Goal: Communication & Community: Answer question/provide support

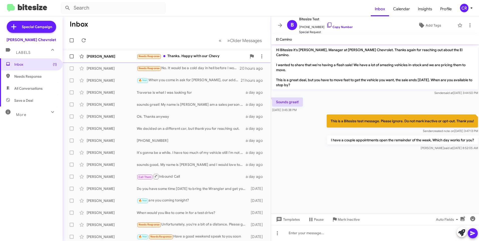
click at [197, 57] on div "Needs Response Thanks. Happy with our Chevy" at bounding box center [192, 56] width 110 height 6
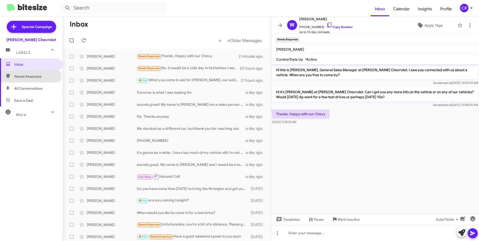
click at [30, 75] on span "Needs Response" at bounding box center [35, 76] width 43 height 5
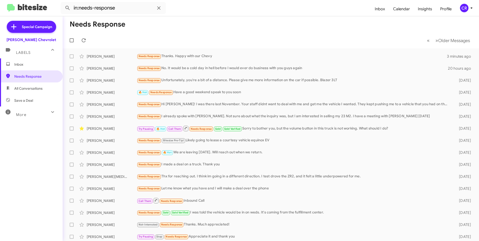
click at [30, 87] on span "All Conversations" at bounding box center [28, 88] width 28 height 5
type input "in:all-conversations"
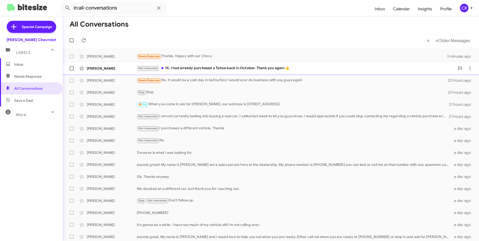
click at [191, 68] on div "Not-Interested Hi, I had already purchased a Tahoe back in October. Thank you a…" at bounding box center [296, 68] width 318 height 6
